Goal: Transaction & Acquisition: Purchase product/service

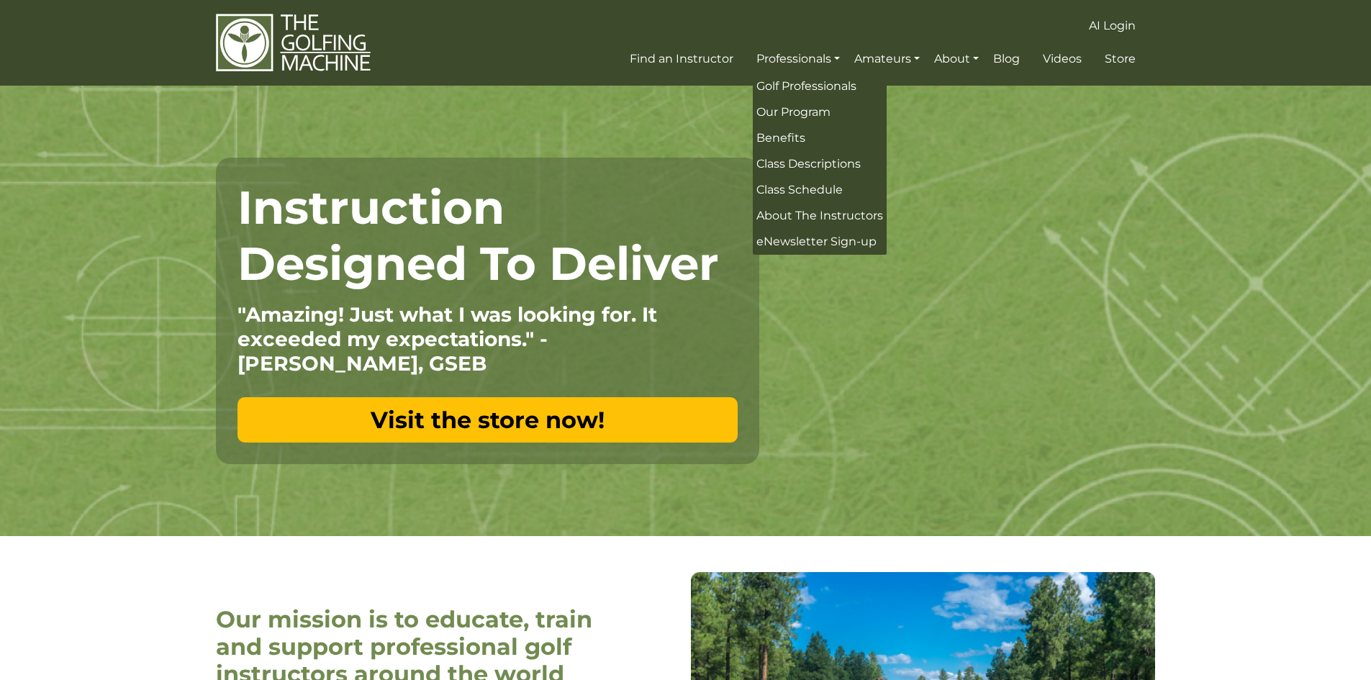
click at [897, 409] on div "Instruction Designed To Deliver "Amazing! Just what I was looking for. It excee…" at bounding box center [686, 311] width 950 height 307
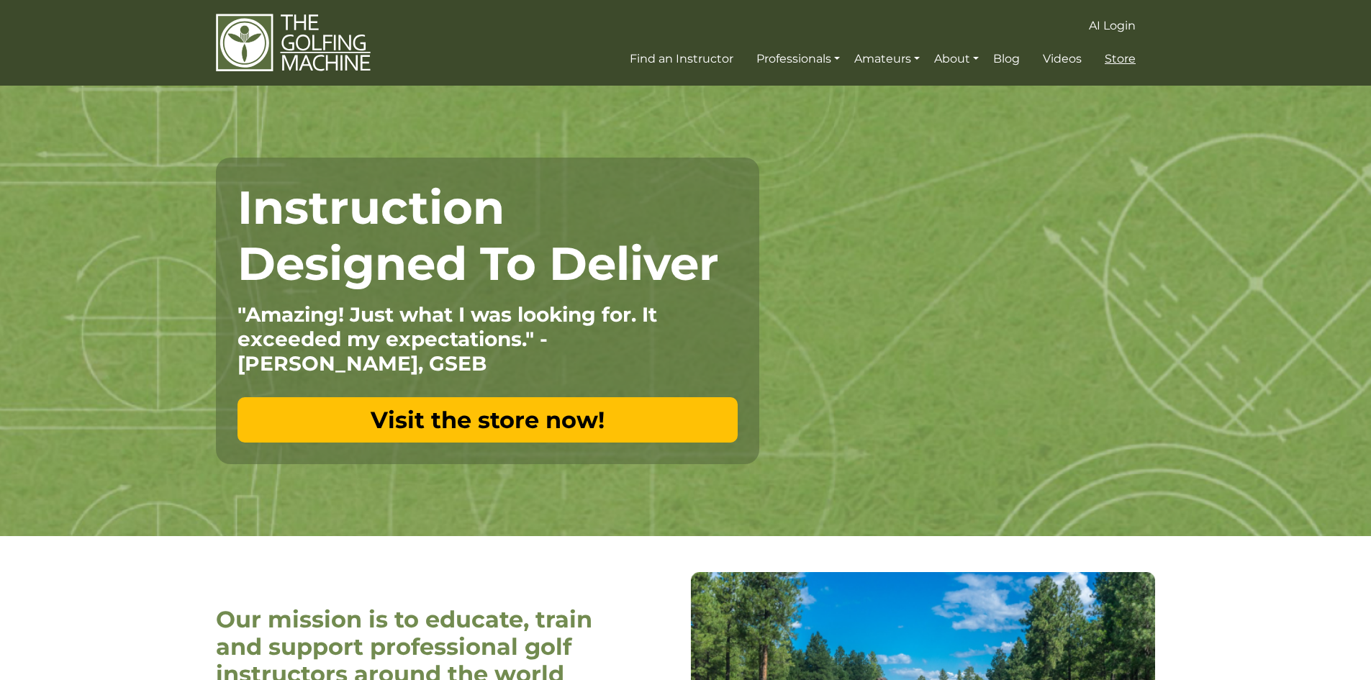
click at [1127, 64] on span "Store" at bounding box center [1119, 59] width 31 height 14
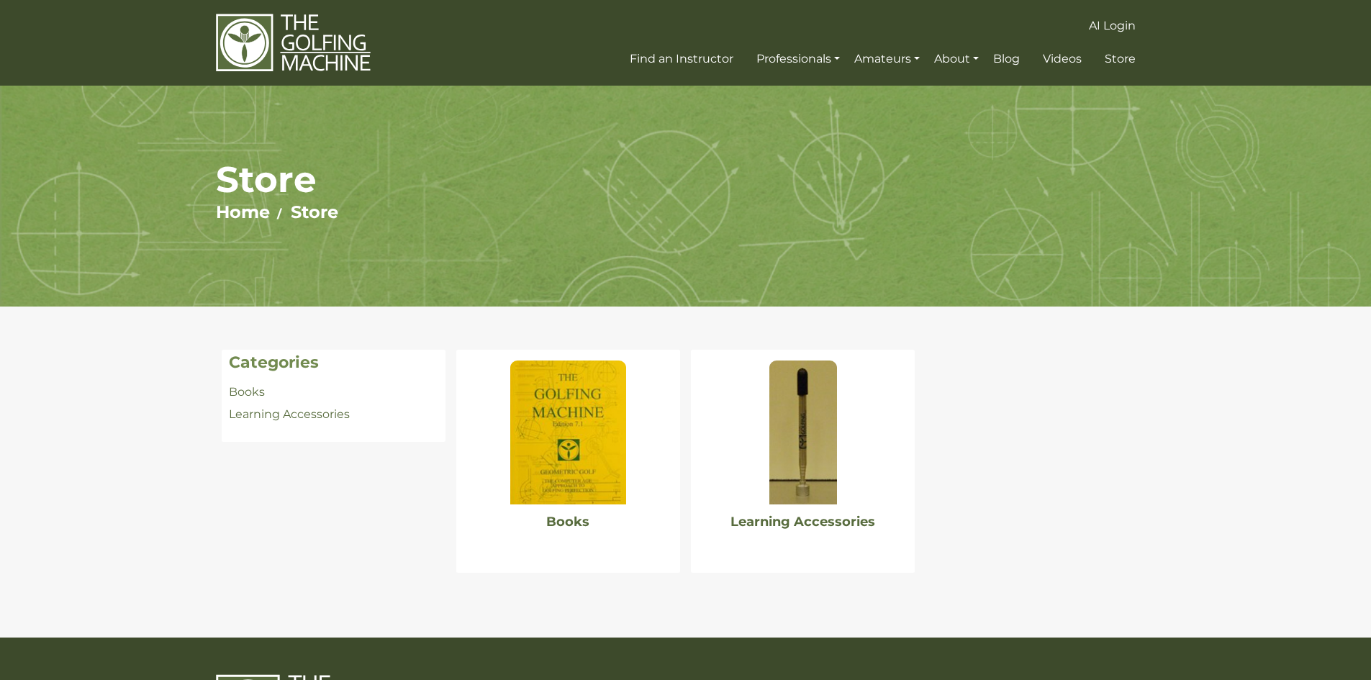
click at [543, 422] on img at bounding box center [567, 432] width 115 height 144
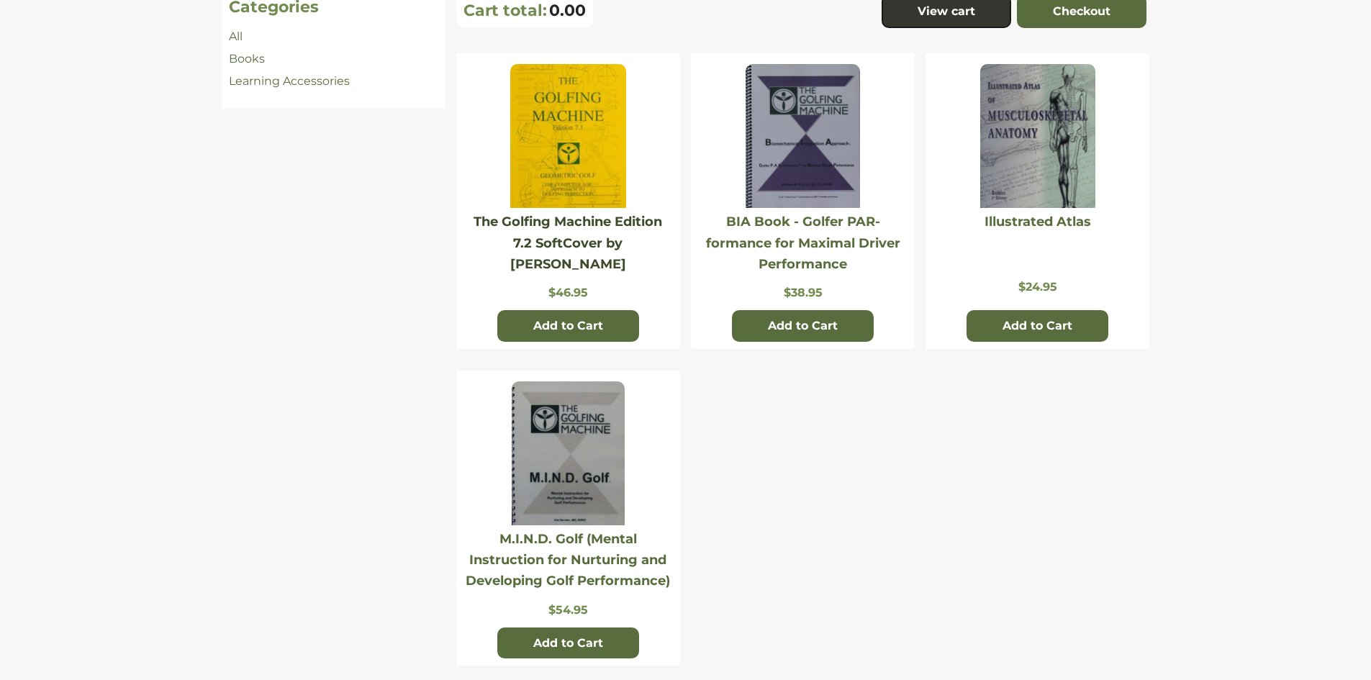
scroll to position [360, 0]
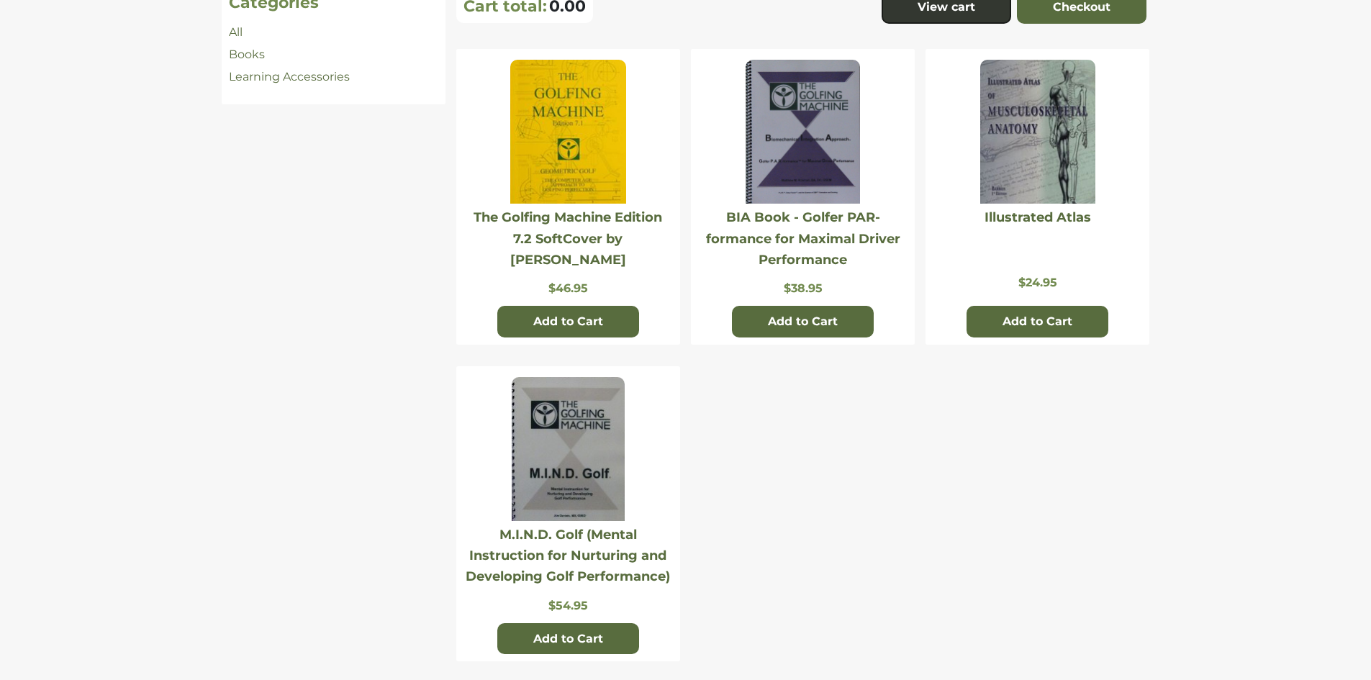
click at [572, 144] on img at bounding box center [567, 132] width 115 height 144
